Goal: Task Accomplishment & Management: Complete application form

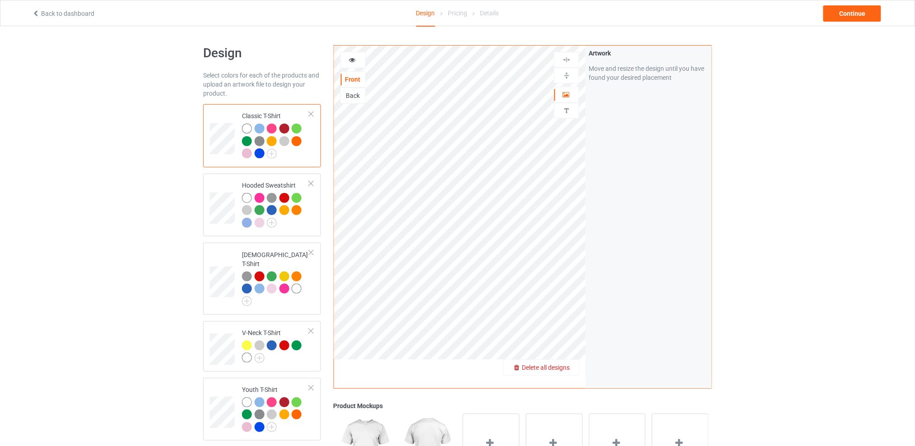
click at [568, 366] on span "Delete all designs" at bounding box center [546, 367] width 48 height 7
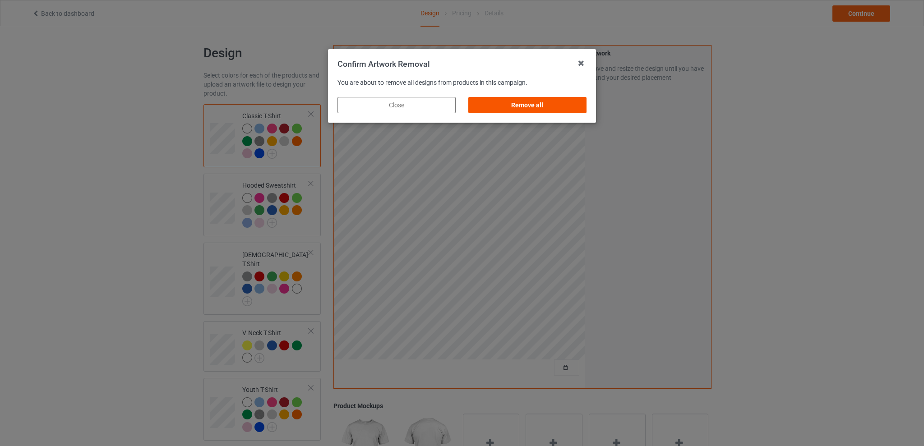
click at [537, 109] on div "Remove all" at bounding box center [527, 105] width 118 height 16
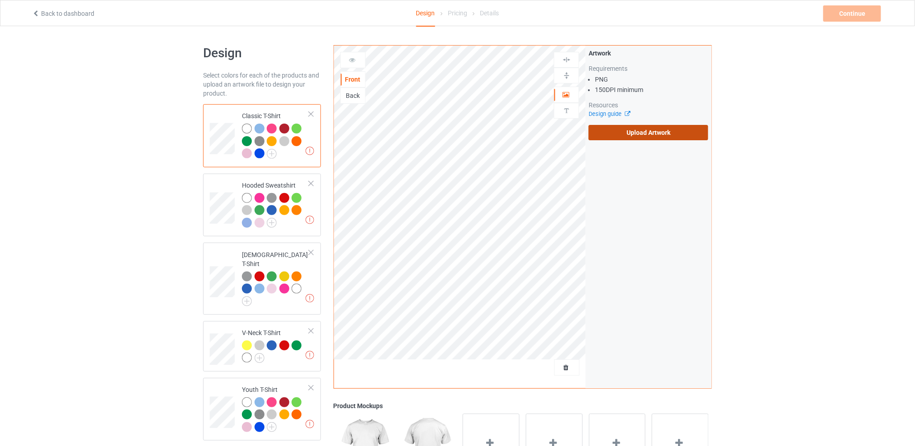
click at [627, 130] on label "Upload Artwork" at bounding box center [648, 132] width 120 height 15
click at [0, 0] on input "Upload Artwork" at bounding box center [0, 0] width 0 height 0
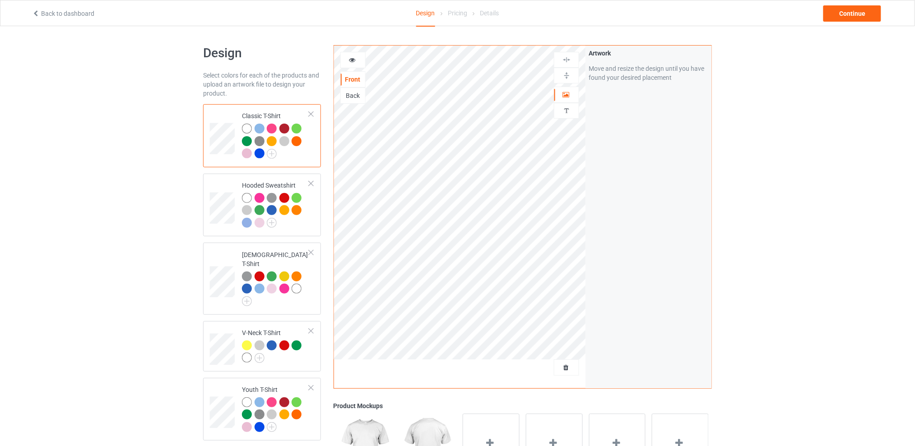
click at [813, 188] on div "Design Select colors for each of the products and upload an artwork file to des…" at bounding box center [457, 368] width 915 height 684
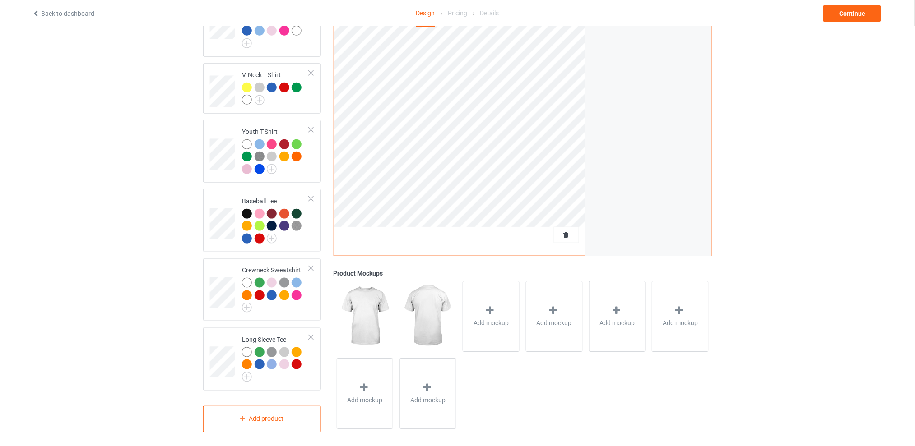
scroll to position [138, 0]
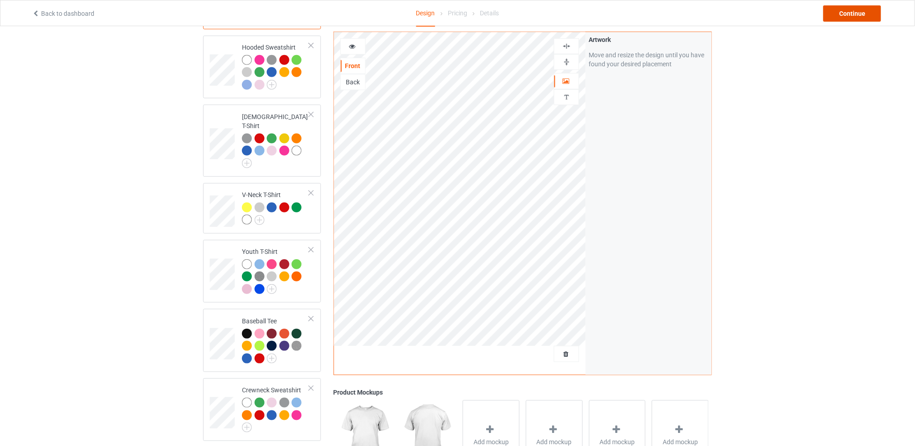
click at [837, 13] on div "Continue" at bounding box center [852, 13] width 58 height 16
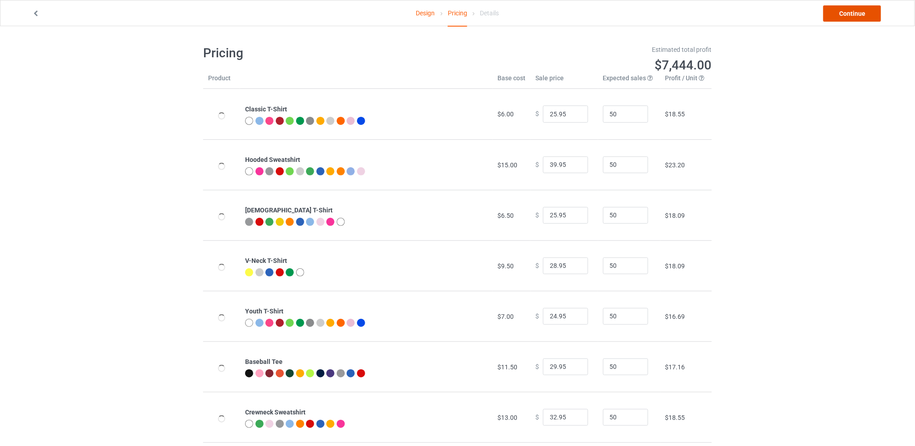
click at [834, 15] on link "Continue" at bounding box center [852, 13] width 58 height 16
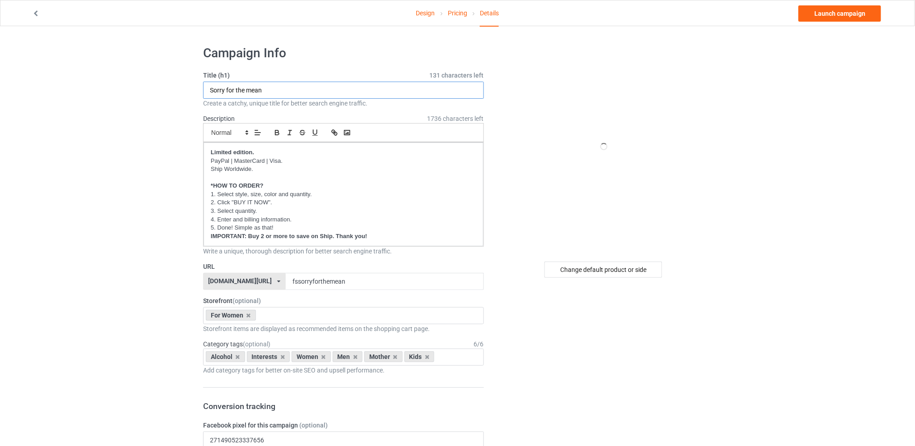
drag, startPoint x: 193, startPoint y: 87, endPoint x: 143, endPoint y: 87, distance: 49.6
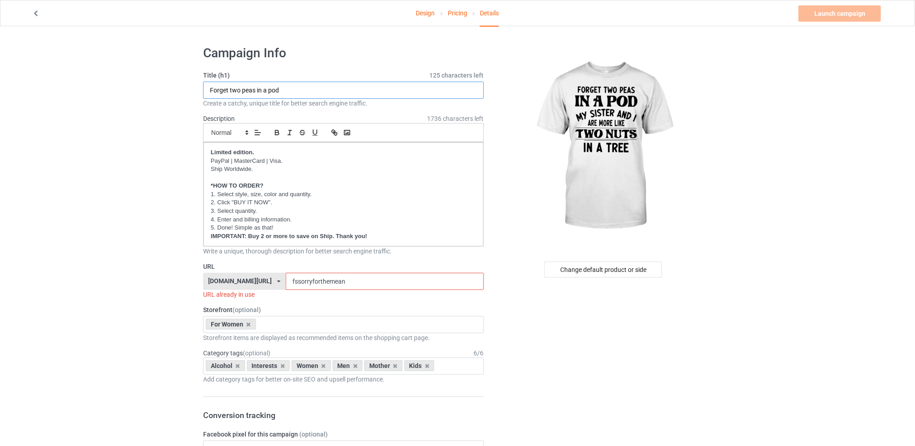
type input "Forget two peas in a pod"
drag, startPoint x: 363, startPoint y: 284, endPoint x: 282, endPoint y: 292, distance: 80.8
click at [282, 292] on div "URL [DOMAIN_NAME][URL] [DOMAIN_NAME][URL] [DOMAIN_NAME][URL] [DOMAIN_NAME][URL]…" at bounding box center [343, 280] width 281 height 37
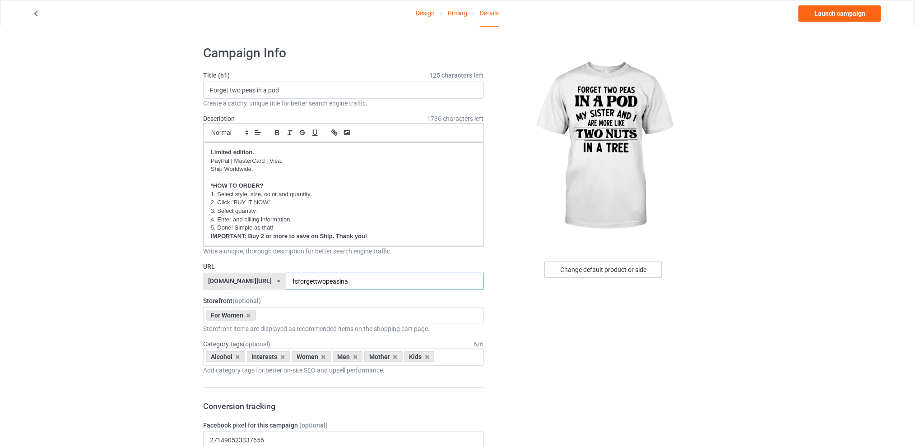
type input "fsforgettwopeasina"
click at [581, 274] on div "Change default product or side" at bounding box center [603, 270] width 118 height 16
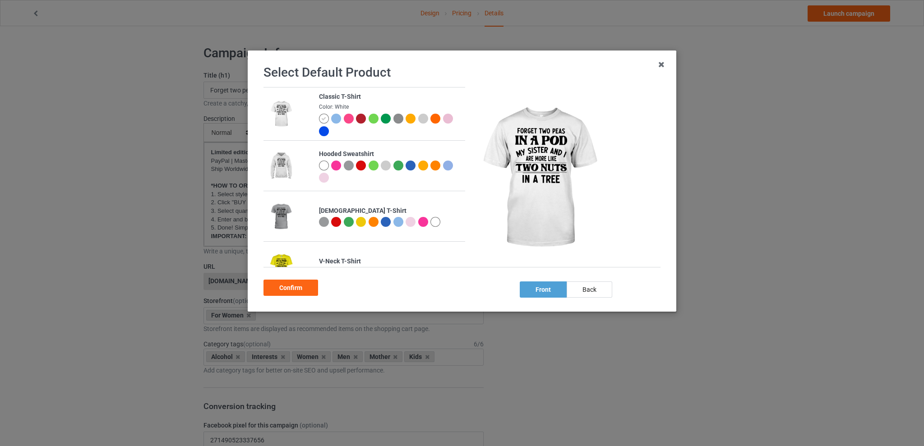
click at [372, 117] on div at bounding box center [374, 119] width 10 height 10
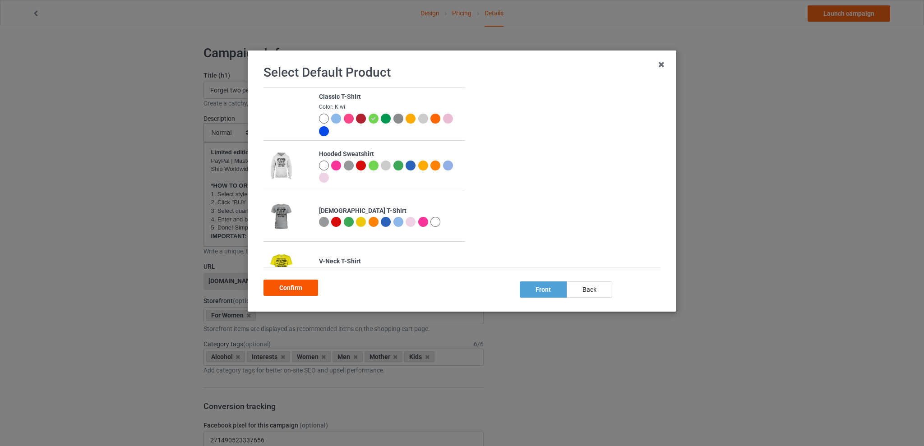
click at [293, 289] on div "Confirm" at bounding box center [291, 288] width 55 height 16
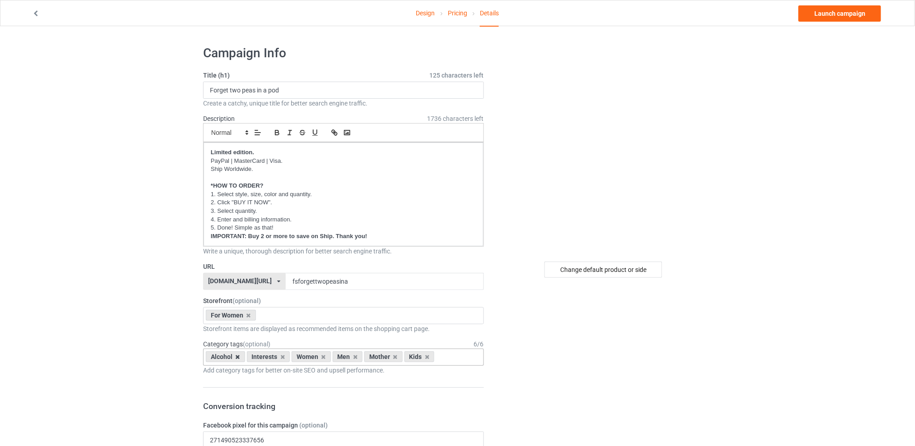
click at [237, 359] on icon at bounding box center [238, 357] width 5 height 6
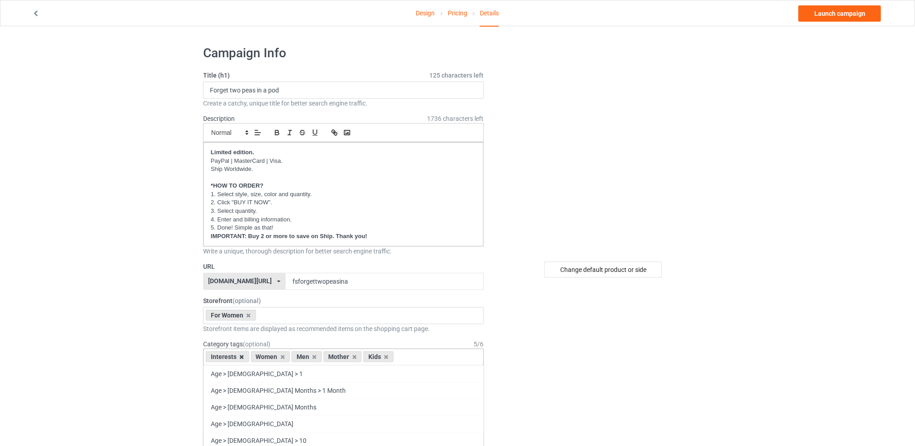
click at [241, 357] on icon at bounding box center [242, 357] width 5 height 6
click at [268, 356] on icon at bounding box center [269, 357] width 5 height 6
click at [276, 356] on icon at bounding box center [277, 357] width 5 height 6
click at [270, 357] on icon at bounding box center [269, 357] width 5 height 6
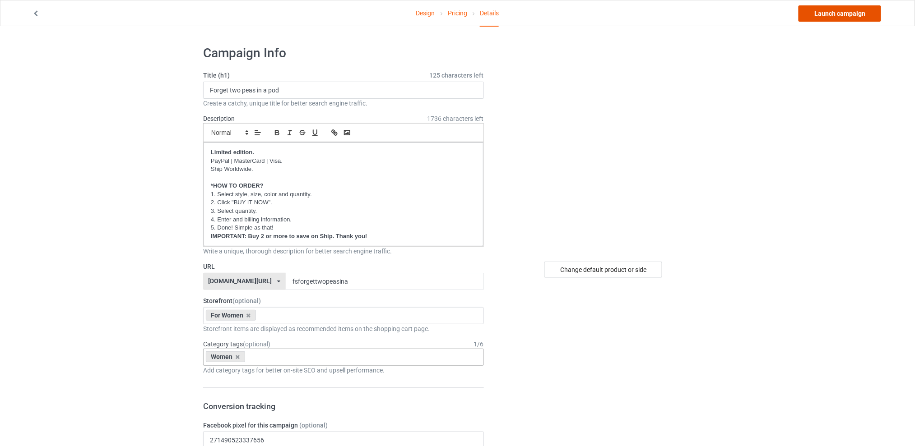
click at [845, 13] on link "Launch campaign" at bounding box center [839, 13] width 83 height 16
